Goal: Navigation & Orientation: Find specific page/section

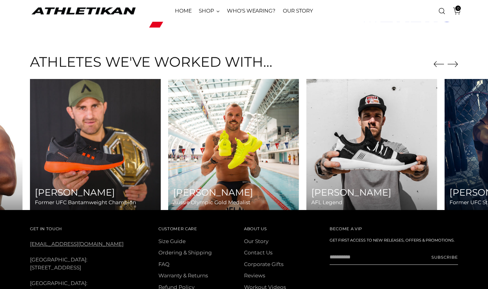
scroll to position [2628, 0]
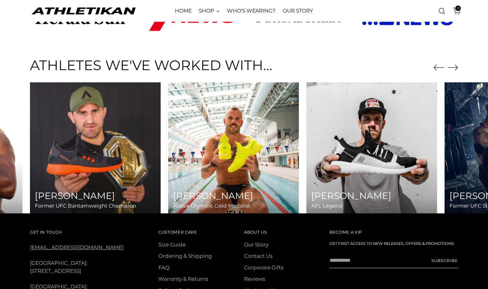
click at [452, 65] on icon "Move to next carousel slide" at bounding box center [453, 67] width 10 height 10
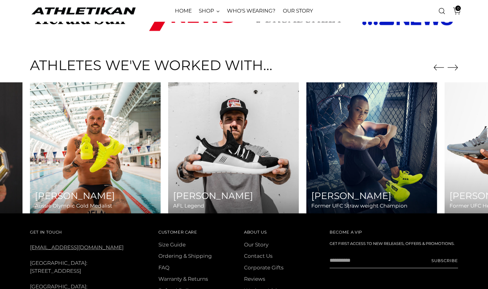
click at [452, 63] on icon "Move to next carousel slide" at bounding box center [453, 67] width 10 height 10
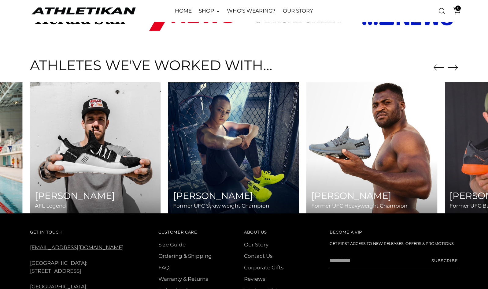
click at [452, 63] on icon "Move to next carousel slide" at bounding box center [453, 67] width 10 height 10
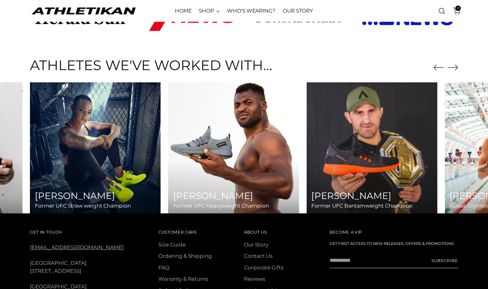
click at [452, 63] on icon "Move to next carousel slide" at bounding box center [453, 67] width 10 height 10
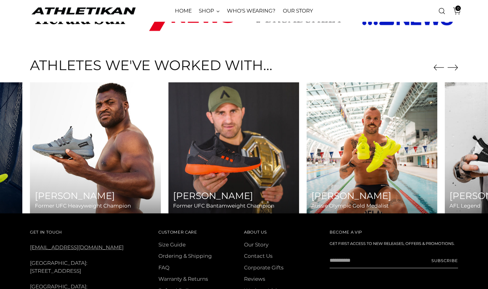
click at [452, 63] on icon "Move to next carousel slide" at bounding box center [453, 67] width 10 height 10
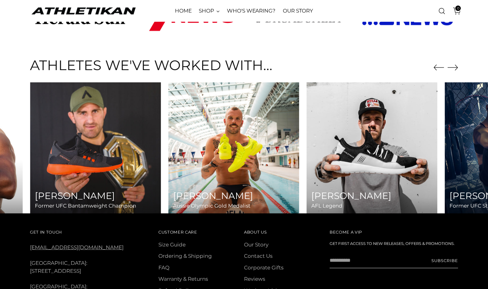
click at [452, 63] on icon "Move to next carousel slide" at bounding box center [453, 67] width 10 height 10
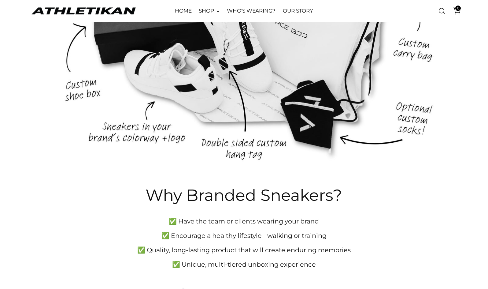
scroll to position [251, 0]
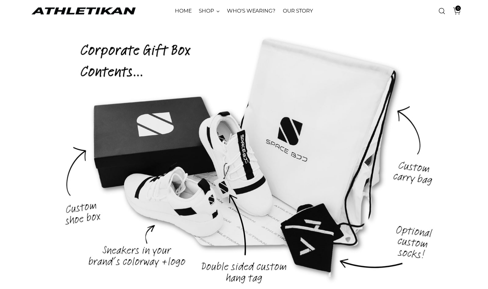
drag, startPoint x: 250, startPoint y: 117, endPoint x: 229, endPoint y: 189, distance: 75.3
click at [229, 189] on div at bounding box center [244, 157] width 460 height 256
drag, startPoint x: 239, startPoint y: 171, endPoint x: 338, endPoint y: 199, distance: 102.6
click at [339, 199] on div at bounding box center [244, 157] width 460 height 256
drag, startPoint x: 102, startPoint y: 55, endPoint x: 118, endPoint y: 165, distance: 111.2
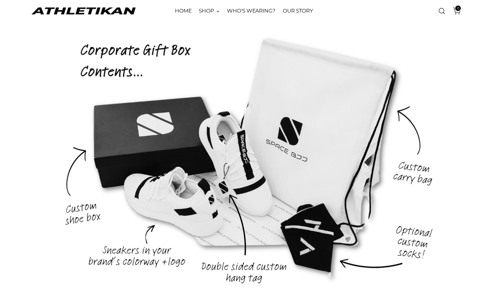
click at [118, 166] on div at bounding box center [244, 157] width 460 height 256
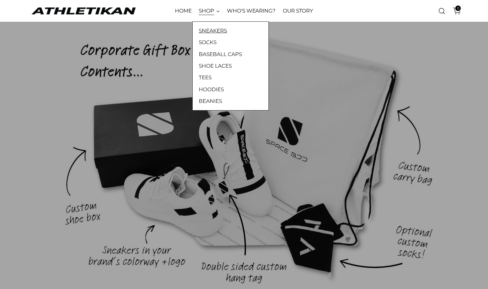
click at [208, 29] on link "SNEAKERS" at bounding box center [231, 31] width 64 height 8
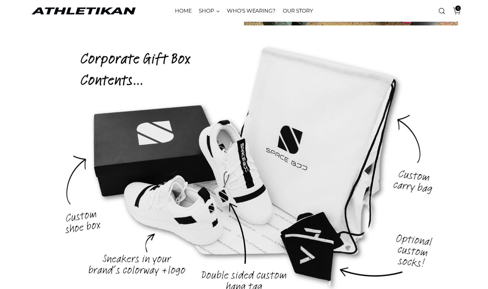
scroll to position [234, 0]
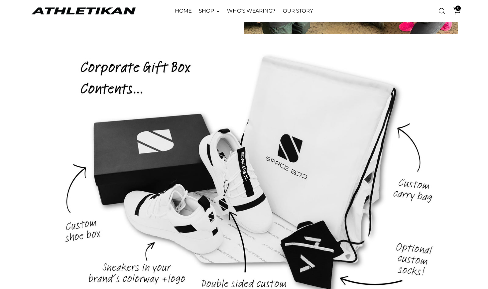
click at [130, 13] on img "ATHLETIKAN" at bounding box center [83, 10] width 107 height 9
click at [197, 114] on div at bounding box center [244, 174] width 460 height 256
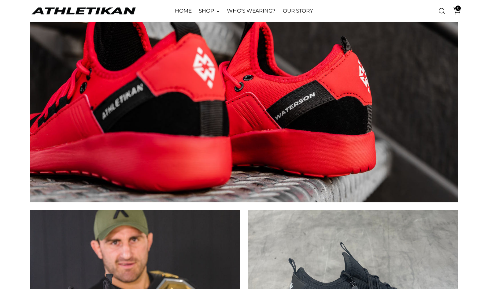
scroll to position [1585, 0]
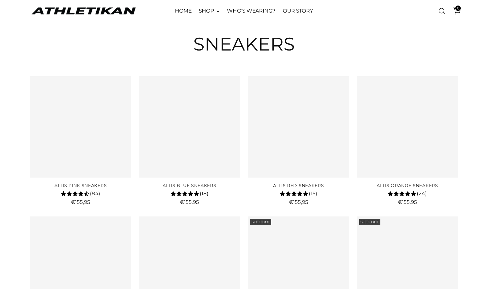
scroll to position [25, 0]
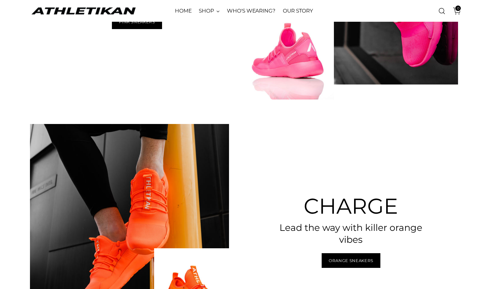
scroll to position [418, 0]
